Goal: Check status: Check status

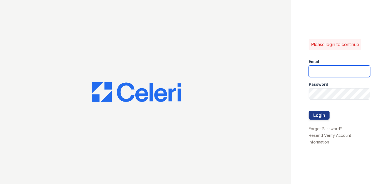
type input "[EMAIL_ADDRESS][PERSON_NAME][DOMAIN_NAME]"
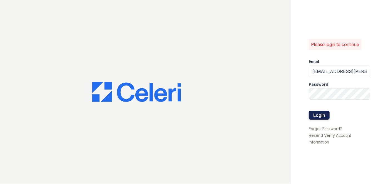
click at [318, 120] on div at bounding box center [339, 123] width 61 height 6
click at [316, 117] on button "Login" at bounding box center [319, 115] width 21 height 9
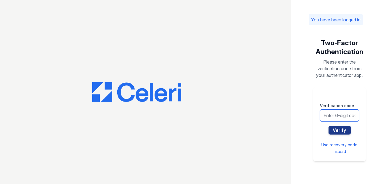
click at [326, 113] on input "text" at bounding box center [339, 116] width 39 height 12
type input "579798"
click at [328, 126] on button "Verify" at bounding box center [339, 130] width 22 height 9
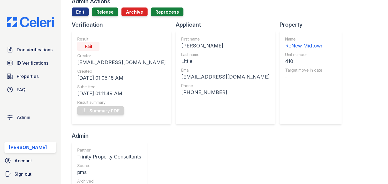
scroll to position [50, 0]
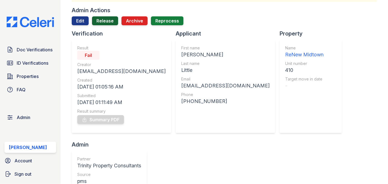
click at [104, 21] on link "Release" at bounding box center [105, 20] width 26 height 9
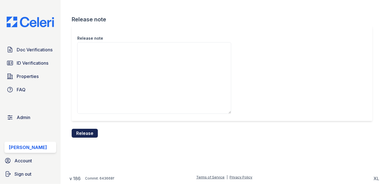
drag, startPoint x: 89, startPoint y: 131, endPoint x: 218, endPoint y: 32, distance: 162.6
click at [89, 131] on button "Release" at bounding box center [85, 133] width 26 height 9
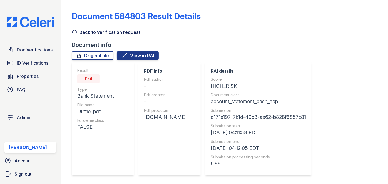
click at [138, 56] on link "View in RAI" at bounding box center [138, 55] width 42 height 9
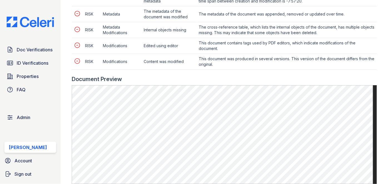
scroll to position [379, 0]
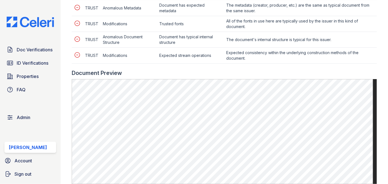
scroll to position [253, 0]
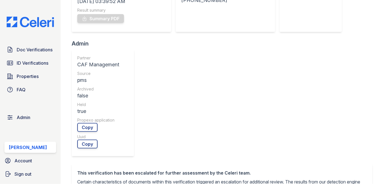
scroll to position [253, 0]
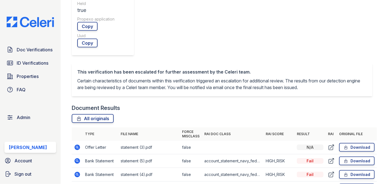
drag, startPoint x: 74, startPoint y: 46, endPoint x: 69, endPoint y: 44, distance: 5.2
click at [69, 44] on main "Document Verification 182165 All document verifications This verification is he…" at bounding box center [224, 92] width 327 height 184
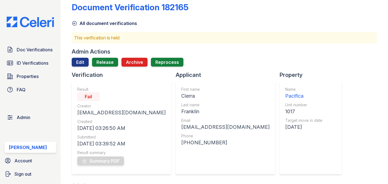
scroll to position [0, 0]
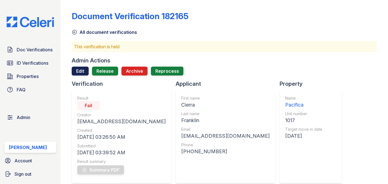
click at [79, 72] on link "Edit" at bounding box center [80, 71] width 17 height 9
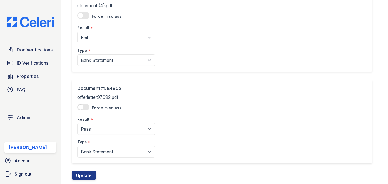
scroll to position [251, 0]
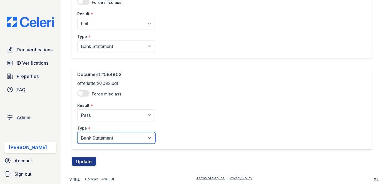
click at [92, 141] on select "Paystub Bank Statement Offer Letter Tax Documents Benefit Award Letter Investme…" at bounding box center [116, 138] width 78 height 12
select select "offer_letter"
click at [77, 132] on select "Paystub Bank Statement Offer Letter Tax Documents Benefit Award Letter Investme…" at bounding box center [116, 138] width 78 height 12
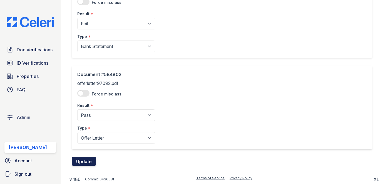
click at [82, 158] on button "Update" at bounding box center [84, 161] width 24 height 9
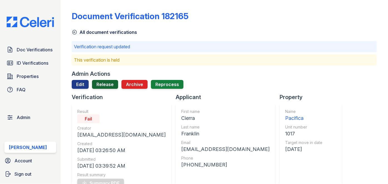
click at [106, 83] on link "Release" at bounding box center [105, 84] width 26 height 9
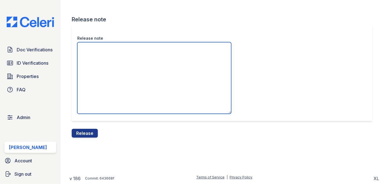
click at [101, 64] on textarea "Release note" at bounding box center [154, 78] width 154 height 72
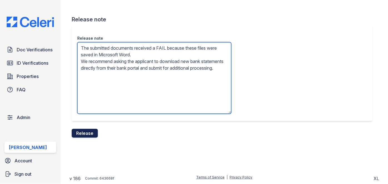
type textarea "The submitted documents received a FAIL because these files were saved in Micro…"
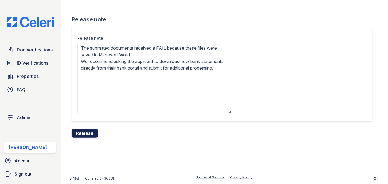
click at [93, 131] on button "Release" at bounding box center [85, 133] width 26 height 9
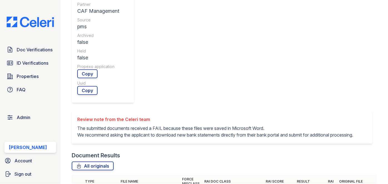
scroll to position [227, 0]
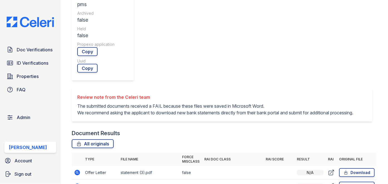
drag, startPoint x: 363, startPoint y: 16, endPoint x: 250, endPoint y: 24, distance: 113.2
click at [363, 88] on div "Review note from the Celeri team The submitted documents received a FAIL becaus…" at bounding box center [224, 108] width 305 height 41
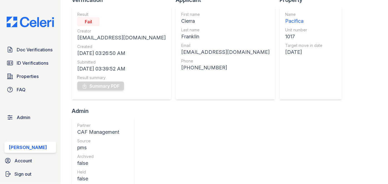
scroll to position [50, 0]
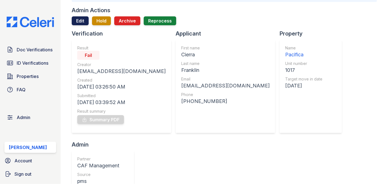
click at [78, 23] on link "Edit" at bounding box center [80, 20] width 17 height 9
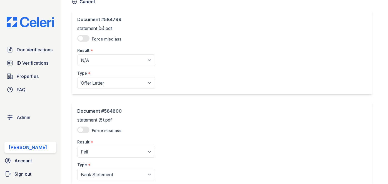
scroll to position [50, 0]
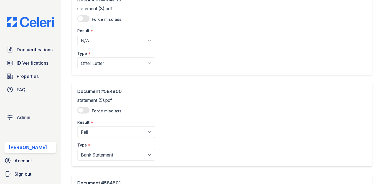
click at [103, 32] on div "Result *" at bounding box center [116, 29] width 78 height 11
click at [101, 37] on select "Pending Sent Started Processing Pass Fail Caution Error N/A" at bounding box center [116, 41] width 78 height 12
select select "fail"
click at [77, 35] on select "Pending Sent Started Processing Pass Fail Caution Error N/A" at bounding box center [116, 41] width 78 height 12
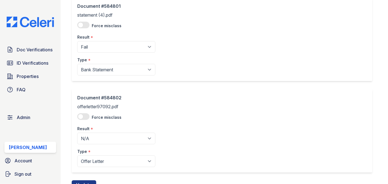
scroll to position [251, 0]
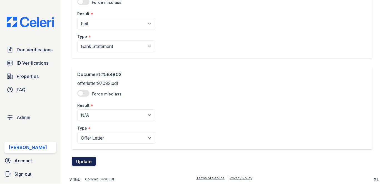
click at [85, 163] on button "Update" at bounding box center [84, 161] width 24 height 9
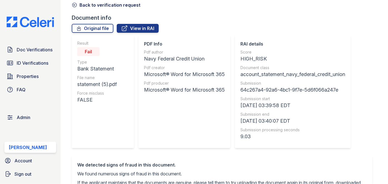
scroll to position [25, 0]
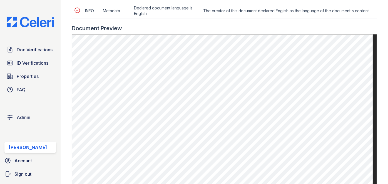
scroll to position [303, 0]
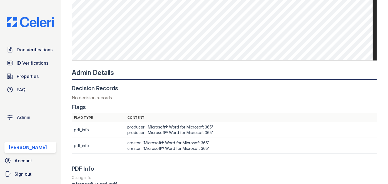
scroll to position [227, 0]
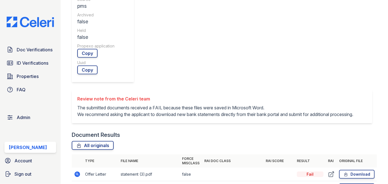
scroll to position [253, 0]
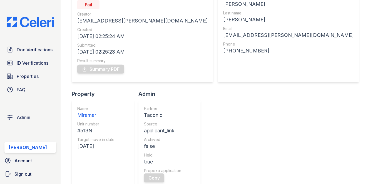
scroll to position [25, 0]
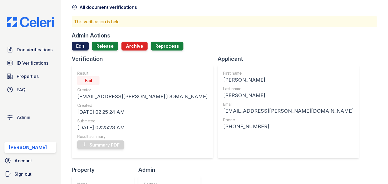
click at [73, 47] on link "Edit" at bounding box center [80, 46] width 17 height 9
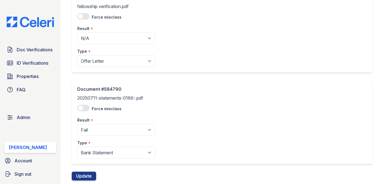
scroll to position [434, 0]
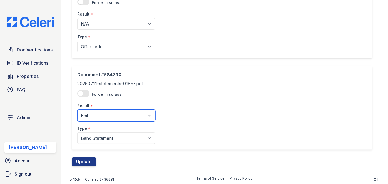
click at [92, 110] on select "Pending Sent Started Processing Pass Fail Caution Error N/A" at bounding box center [116, 116] width 78 height 12
select select "caution"
click at [77, 110] on select "Pending Sent Started Processing Pass Fail Caution Error N/A" at bounding box center [116, 116] width 78 height 12
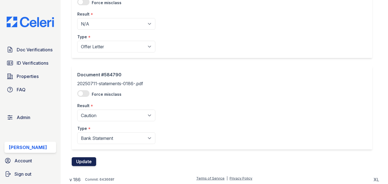
click at [85, 161] on button "Update" at bounding box center [84, 162] width 24 height 9
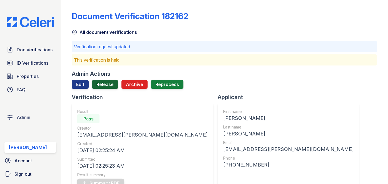
click at [104, 85] on link "Release" at bounding box center [105, 84] width 26 height 9
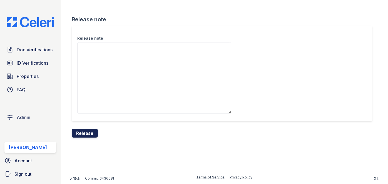
click at [86, 133] on button "Release" at bounding box center [85, 133] width 26 height 9
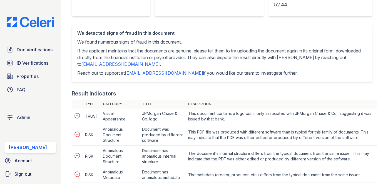
scroll to position [151, 0]
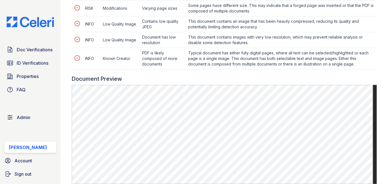
scroll to position [429, 0]
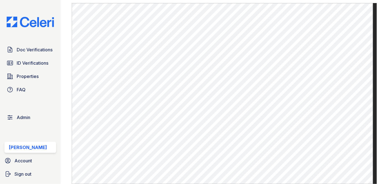
scroll to position [202, 0]
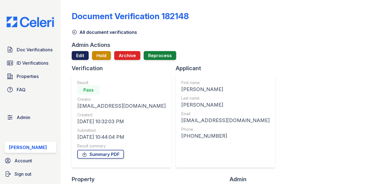
click at [83, 56] on link "Edit" at bounding box center [80, 55] width 17 height 9
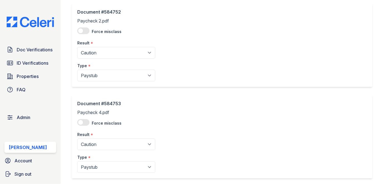
scroll to position [328, 0]
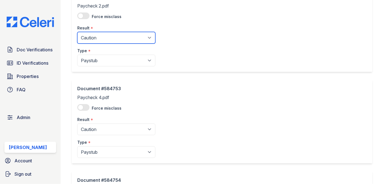
click at [104, 36] on select "Pending Sent Started Processing Pass Fail Caution Error N/A" at bounding box center [116, 38] width 78 height 12
select select "pass"
click at [77, 32] on select "Pending Sent Started Processing Pass Fail Caution Error N/A" at bounding box center [116, 38] width 78 height 12
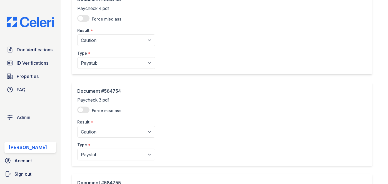
scroll to position [429, 0]
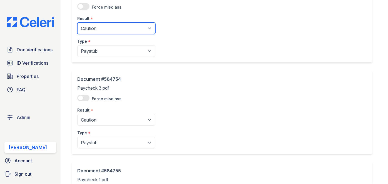
click at [103, 24] on select "Pending Sent Started Processing Pass Fail Caution Error N/A" at bounding box center [116, 29] width 78 height 12
select select "pass"
click at [77, 23] on select "Pending Sent Started Processing Pass Fail Caution Error N/A" at bounding box center [116, 29] width 78 height 12
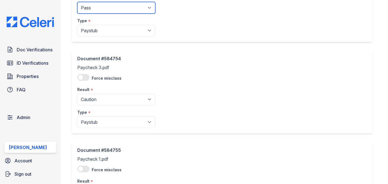
scroll to position [505, 0]
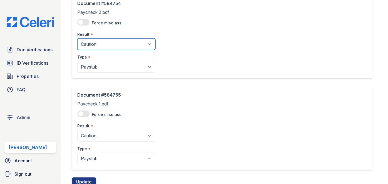
click at [95, 42] on select "Pending Sent Started Processing Pass Fail Caution Error N/A" at bounding box center [116, 44] width 78 height 12
select select "pass"
click at [77, 38] on select "Pending Sent Started Processing Pass Fail Caution Error N/A" at bounding box center [116, 44] width 78 height 12
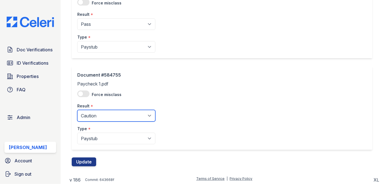
drag, startPoint x: 95, startPoint y: 116, endPoint x: 95, endPoint y: 109, distance: 6.1
click at [95, 115] on select "Pending Sent Started Processing Pass Fail Caution Error N/A" at bounding box center [116, 116] width 78 height 12
select select "pass"
click at [77, 110] on select "Pending Sent Started Processing Pass Fail Caution Error N/A" at bounding box center [116, 116] width 78 height 12
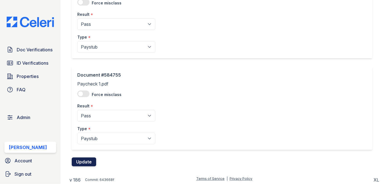
click at [87, 160] on button "Update" at bounding box center [84, 162] width 24 height 9
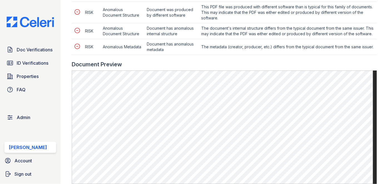
scroll to position [328, 0]
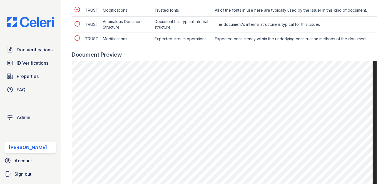
scroll to position [379, 0]
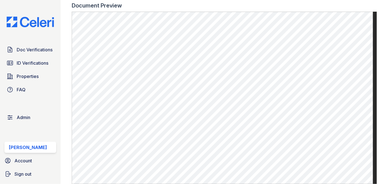
scroll to position [177, 0]
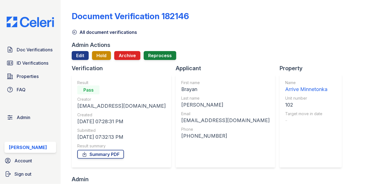
click at [77, 60] on div at bounding box center [224, 62] width 305 height 4
click at [76, 58] on link "Edit" at bounding box center [80, 55] width 17 height 9
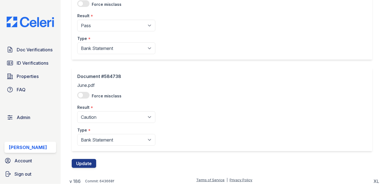
scroll to position [159, 0]
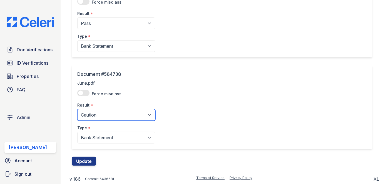
drag, startPoint x: 95, startPoint y: 118, endPoint x: 92, endPoint y: 109, distance: 9.1
click at [95, 118] on select "Pending Sent Started Processing Pass Fail Caution Error N/A" at bounding box center [116, 115] width 78 height 12
select select "pass"
click at [77, 109] on select "Pending Sent Started Processing Pass Fail Caution Error N/A" at bounding box center [116, 115] width 78 height 12
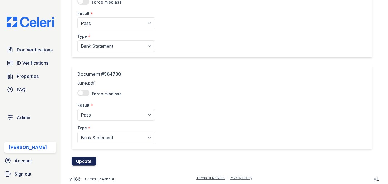
click at [92, 160] on button "Update" at bounding box center [84, 161] width 24 height 9
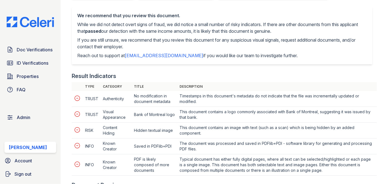
scroll to position [278, 0]
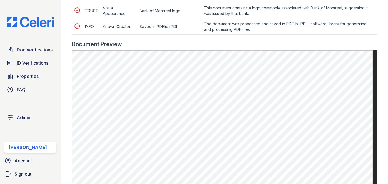
scroll to position [278, 0]
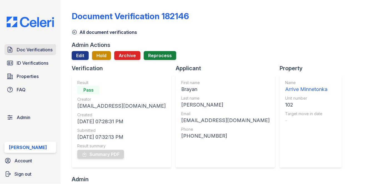
click at [44, 48] on span "Doc Verifications" at bounding box center [35, 49] width 36 height 7
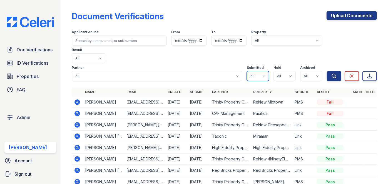
click at [261, 71] on select "All true false" at bounding box center [258, 76] width 22 height 10
click at [260, 71] on select "All true false" at bounding box center [258, 76] width 22 height 10
select select "true"
click at [247, 71] on select "All true false" at bounding box center [258, 76] width 22 height 10
click at [288, 71] on select "All true false" at bounding box center [284, 76] width 22 height 10
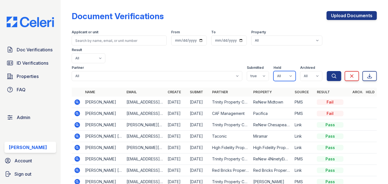
select select "true"
click at [273, 71] on select "All true false" at bounding box center [284, 76] width 22 height 10
click at [315, 71] on select "All true false" at bounding box center [311, 76] width 22 height 10
select select "false"
click at [300, 71] on select "All true false" at bounding box center [311, 76] width 22 height 10
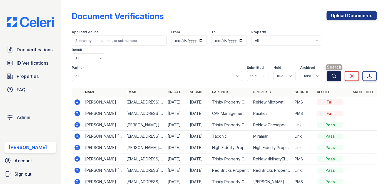
click at [331, 73] on icon "submit" at bounding box center [334, 76] width 6 height 6
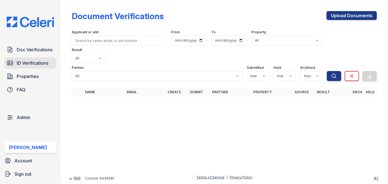
click at [51, 62] on link "ID Verifications" at bounding box center [30, 63] width 52 height 11
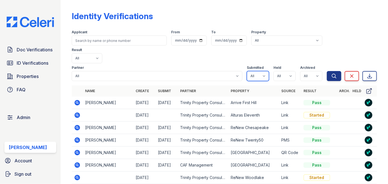
click at [261, 71] on select "All true false" at bounding box center [258, 76] width 22 height 10
select select "true"
click at [247, 71] on select "All true false" at bounding box center [258, 76] width 22 height 10
click at [289, 71] on select "All true false" at bounding box center [284, 76] width 22 height 10
select select "true"
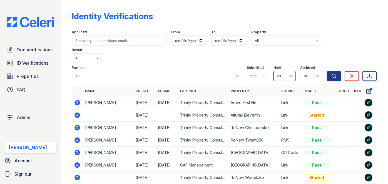
click at [273, 71] on select "All true false" at bounding box center [284, 76] width 22 height 10
click at [311, 71] on select "All true false" at bounding box center [311, 76] width 22 height 10
select select "false"
click at [300, 71] on select "All true false" at bounding box center [311, 76] width 22 height 10
click at [331, 73] on icon "submit" at bounding box center [334, 76] width 6 height 6
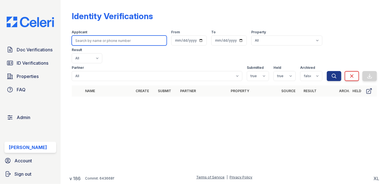
click at [81, 41] on input "search" at bounding box center [119, 41] width 95 height 10
paste input "Simchah Golan"
type input "Simchah Golan"
click at [327, 71] on button "Search" at bounding box center [334, 76] width 14 height 10
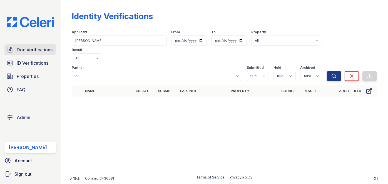
click at [27, 50] on span "Doc Verifications" at bounding box center [35, 49] width 36 height 7
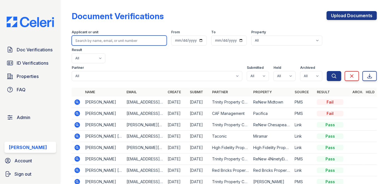
click at [91, 42] on input "search" at bounding box center [119, 41] width 95 height 10
paste input "Simchah Golan"
type input "Simchah Golan"
click at [327, 71] on button "Search" at bounding box center [334, 76] width 14 height 10
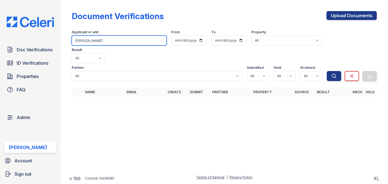
click at [88, 38] on input "Simchah Golan" at bounding box center [119, 41] width 95 height 10
paste input "petiteecruie@icloud.com"
type input "petiteecruie@icloud.com"
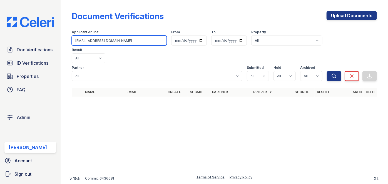
click at [327, 71] on button "Search" at bounding box center [334, 76] width 14 height 10
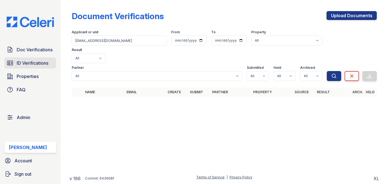
click at [31, 64] on span "ID Verifications" at bounding box center [33, 63] width 32 height 7
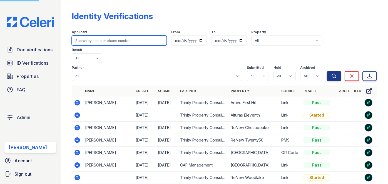
click at [105, 40] on input "search" at bounding box center [119, 41] width 95 height 10
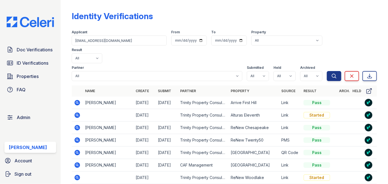
click at [110, 44] on input "petiteecruie@icloud.com" at bounding box center [119, 41] width 95 height 10
type input "petiteecruie@icloud.com"
click at [327, 71] on button "Search" at bounding box center [334, 76] width 14 height 10
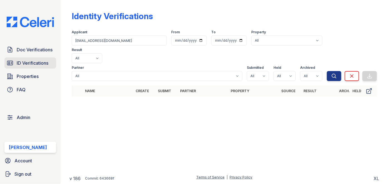
click at [33, 61] on span "ID Verifications" at bounding box center [33, 63] width 32 height 7
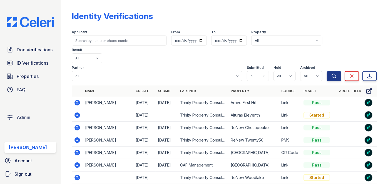
click at [78, 100] on icon at bounding box center [78, 103] width 6 height 6
click at [77, 99] on icon at bounding box center [77, 102] width 7 height 7
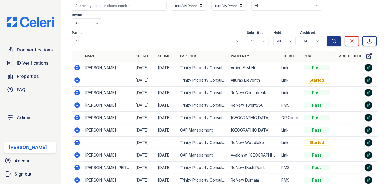
scroll to position [75, 0]
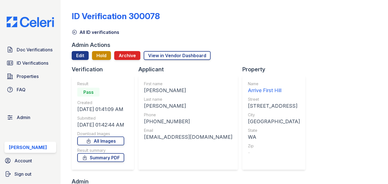
click at [73, 33] on icon at bounding box center [75, 32] width 6 height 6
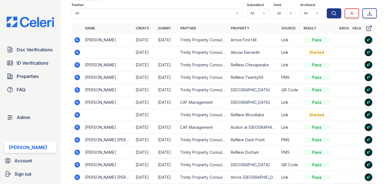
scroll to position [75, 0]
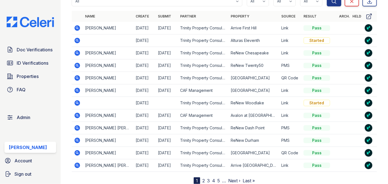
drag, startPoint x: 76, startPoint y: 96, endPoint x: 53, endPoint y: 84, distance: 25.4
click at [53, 84] on div "Doc Verifications ID Verifications Properties FAQ" at bounding box center [30, 69] width 56 height 51
click at [75, 113] on icon at bounding box center [78, 116] width 6 height 6
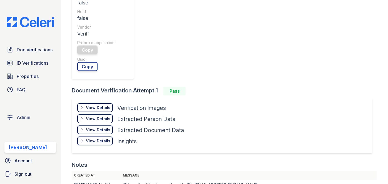
scroll to position [243, 0]
